Goal: Information Seeking & Learning: Learn about a topic

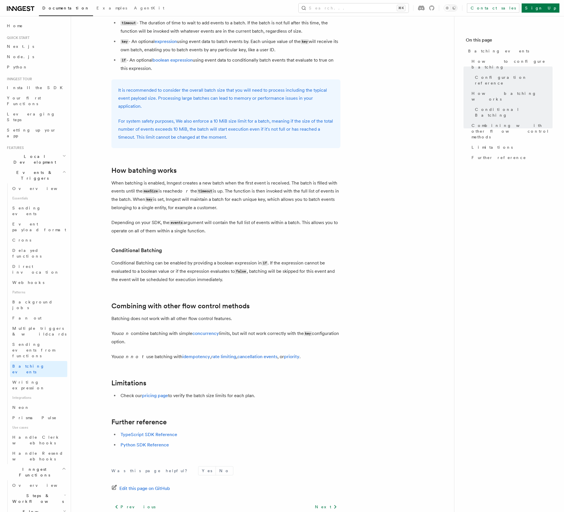
scroll to position [351, 0]
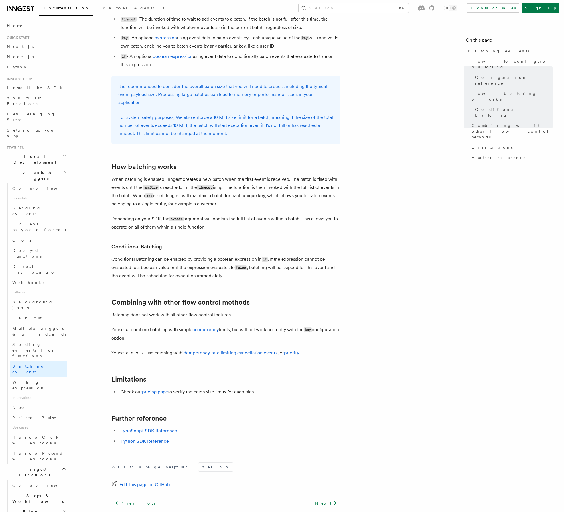
click at [207, 324] on article "Features Events & Triggers Batching events Batching allows a function to proces…" at bounding box center [262, 115] width 365 height 883
click at [208, 329] on link "concurrency" at bounding box center [205, 329] width 27 height 5
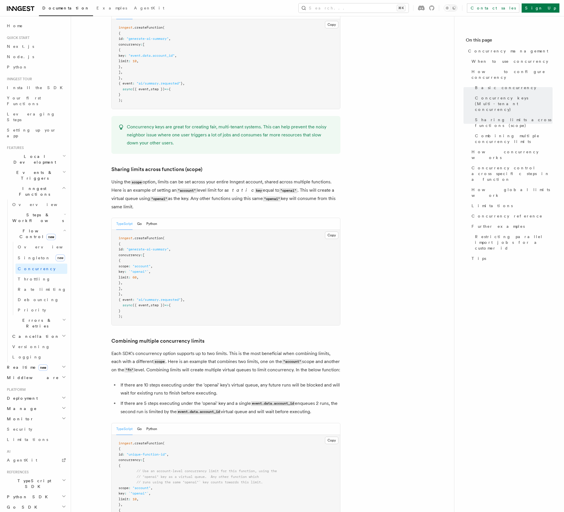
scroll to position [675, 0]
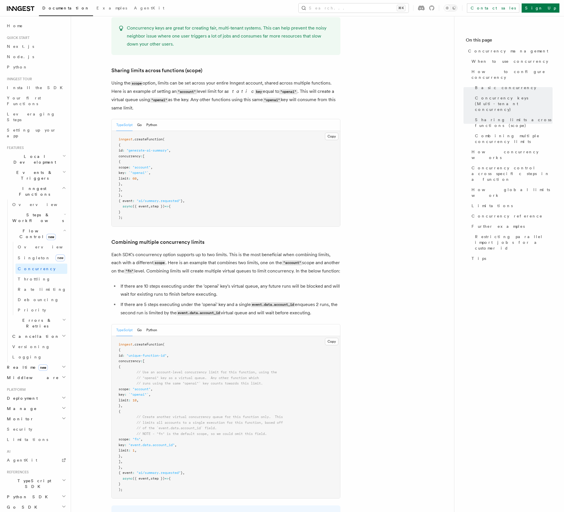
click at [33, 212] on span "Steps & Workflows" at bounding box center [37, 217] width 54 height 11
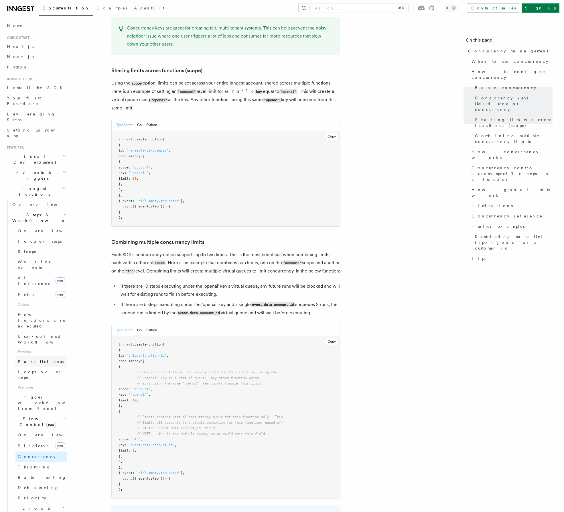
click at [43, 356] on link "Parallel steps" at bounding box center [41, 361] width 52 height 10
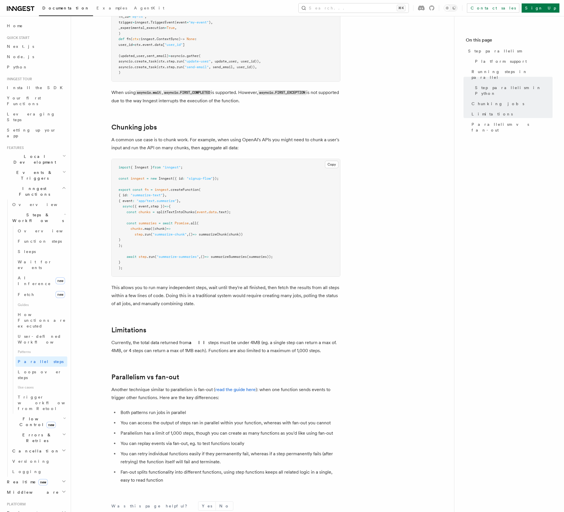
scroll to position [779, 0]
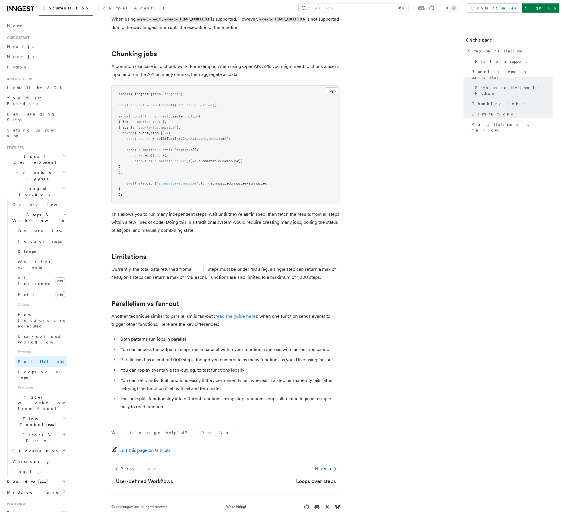
click at [236, 313] on link "read the guide here" at bounding box center [235, 315] width 40 height 5
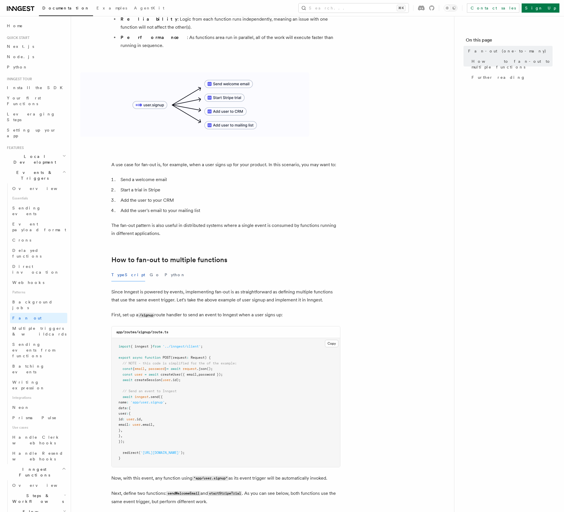
scroll to position [90, 0]
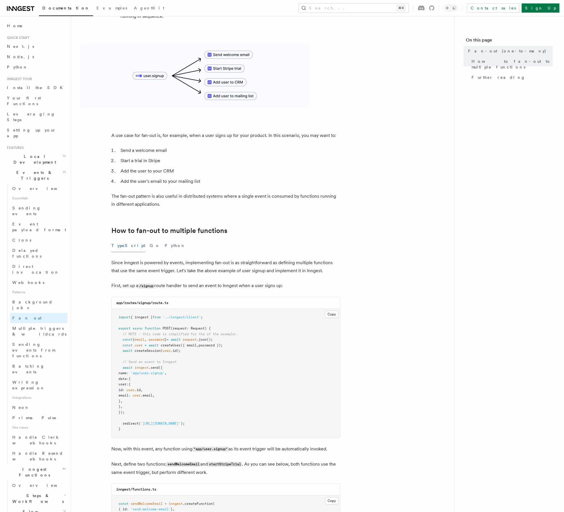
click at [392, 370] on article "Features Events & Triggers Fan-out (one-to-many) The fan-out pattern enables yo…" at bounding box center [262, 442] width 365 height 1012
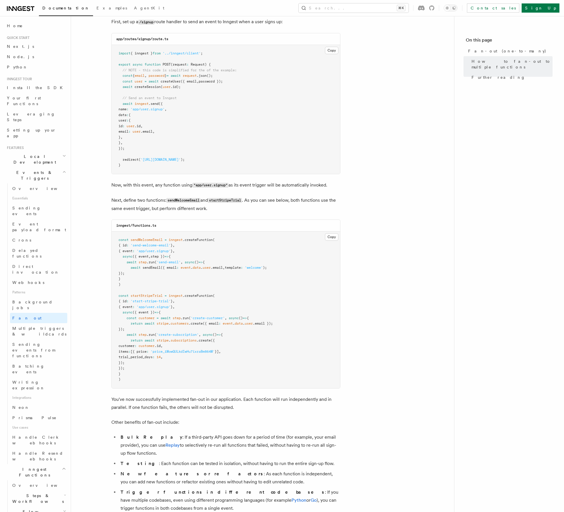
scroll to position [294, 0]
